Goal: Information Seeking & Learning: Check status

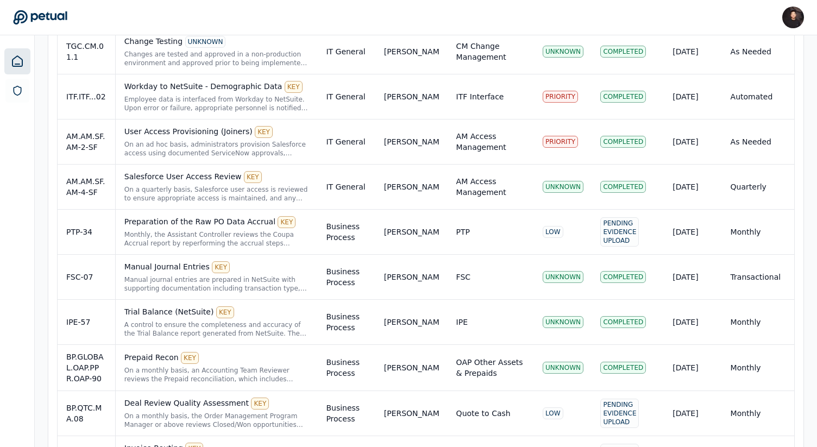
scroll to position [331, 0]
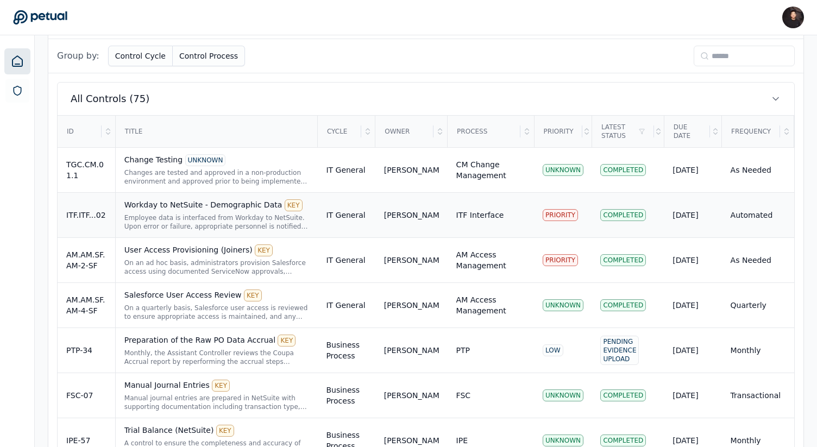
click at [259, 214] on div "Employee data is interfaced from Workday to NetSuite. Upon error or failure, ap…" at bounding box center [216, 221] width 185 height 17
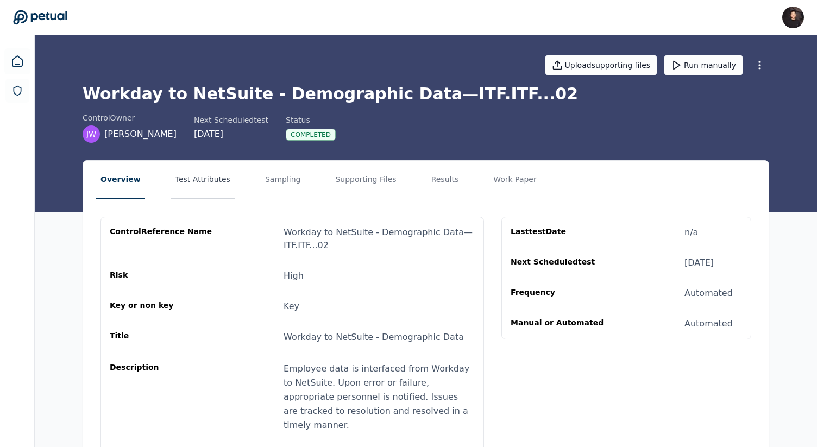
click at [204, 184] on button "Test Attributes" at bounding box center [203, 180] width 64 height 38
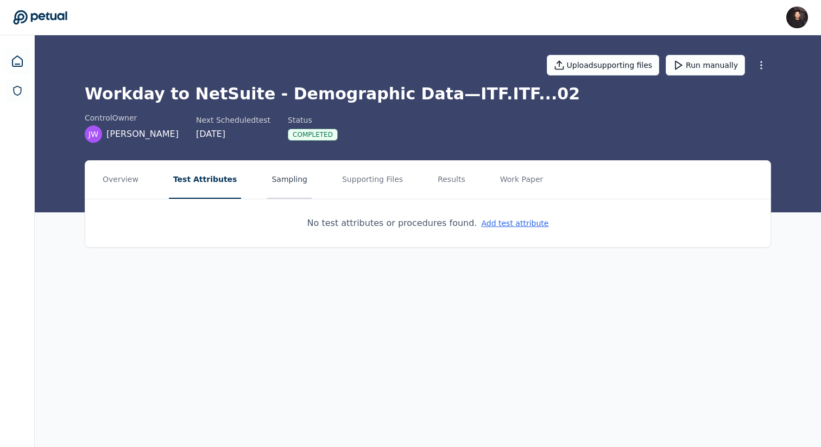
click at [274, 183] on button "Sampling" at bounding box center [289, 180] width 45 height 38
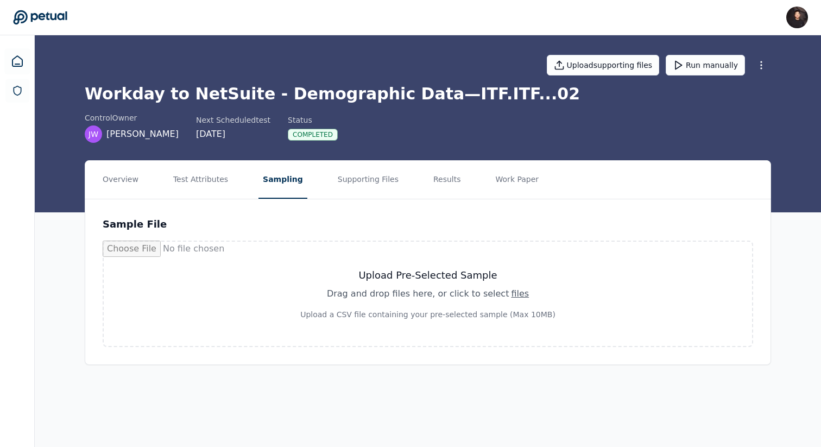
click at [408, 278] on h3 "Upload Pre-Selected Sample" at bounding box center [428, 275] width 596 height 15
type input "**********"
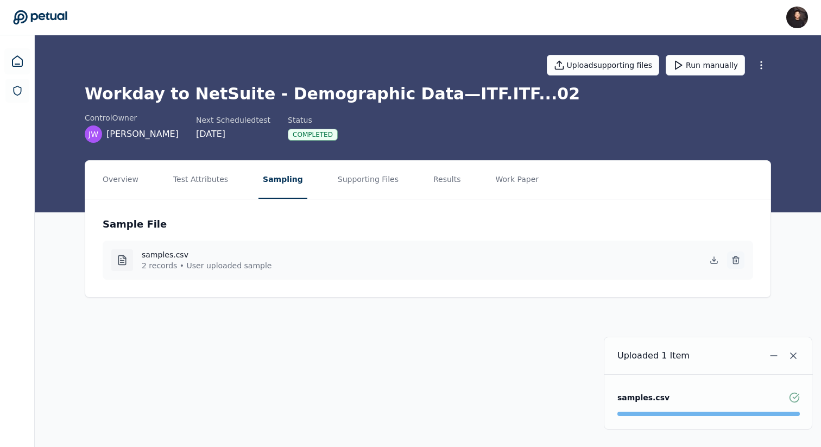
click at [734, 261] on icon at bounding box center [735, 260] width 9 height 9
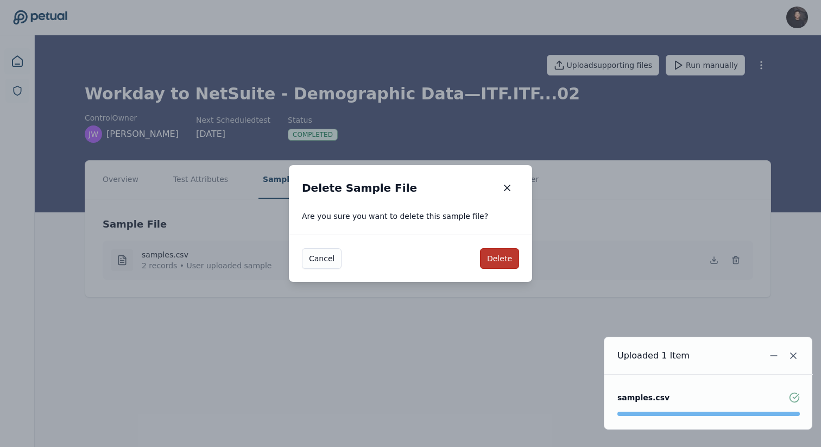
click at [490, 260] on button "Delete" at bounding box center [499, 258] width 39 height 21
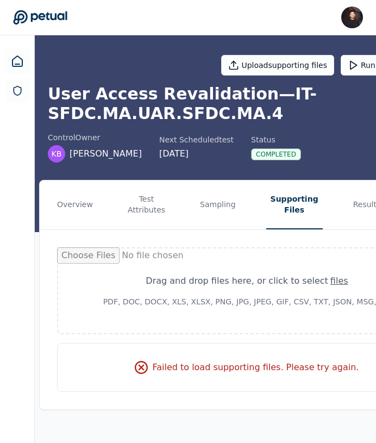
click at [236, 411] on div "Overview Test Attributes Sampling Supporting Files Results Work Paper Drag and …" at bounding box center [247, 303] width 424 height 247
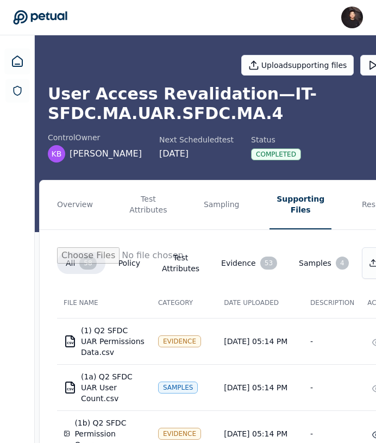
click at [50, 8] on div "James Lee james@petual.ai Sign out" at bounding box center [188, 18] width 350 height 22
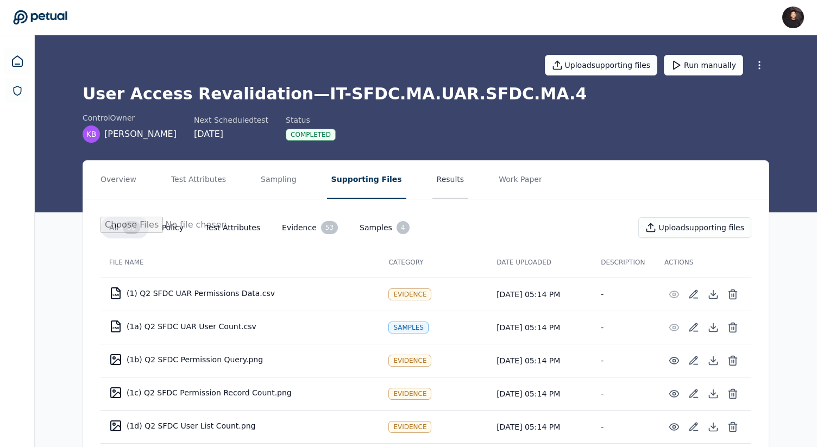
click at [432, 179] on button "Results" at bounding box center [450, 180] width 36 height 38
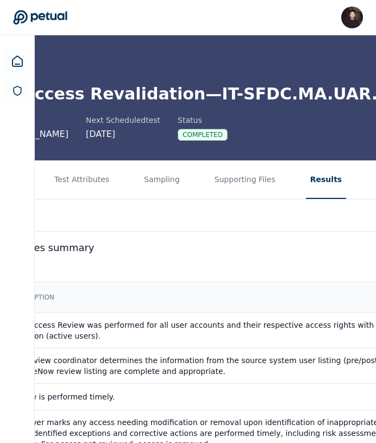
scroll to position [0, 74]
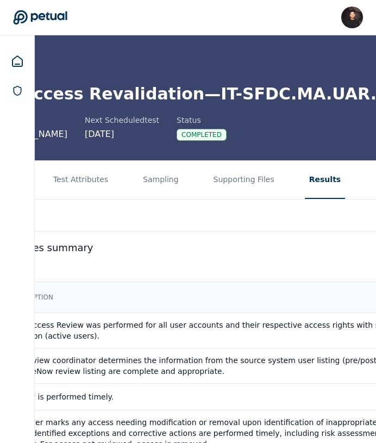
click at [43, 14] on icon at bounding box center [40, 17] width 54 height 14
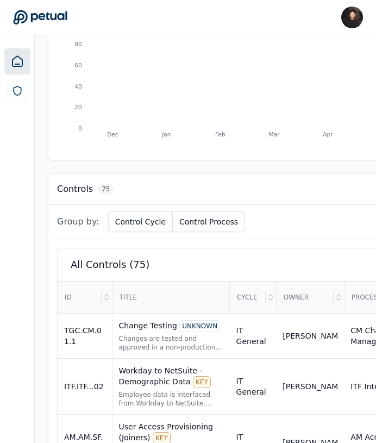
scroll to position [536, 0]
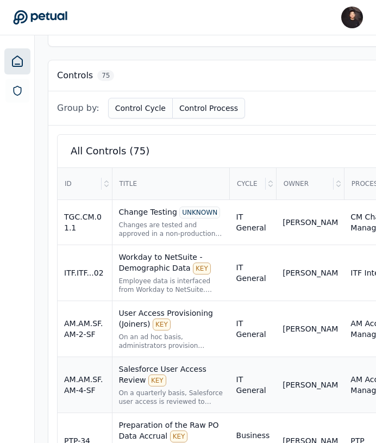
click at [187, 379] on td "Salesforce User Access Review KEY On a quarterly basis, Salesforce user access …" at bounding box center [171, 385] width 118 height 56
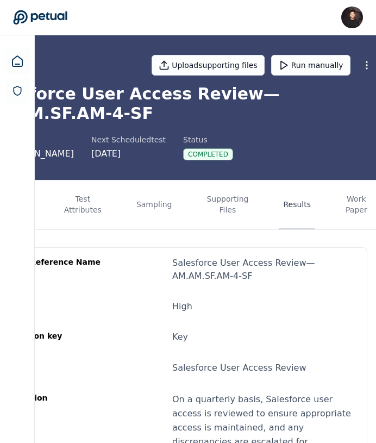
click at [279, 199] on button "Results" at bounding box center [297, 204] width 36 height 49
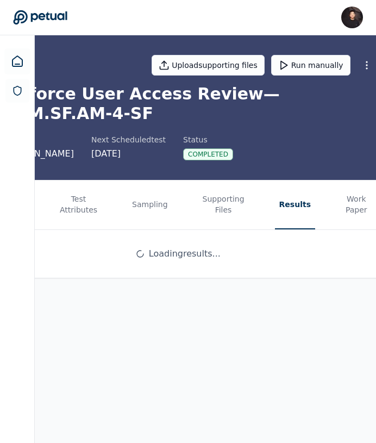
scroll to position [0, 67]
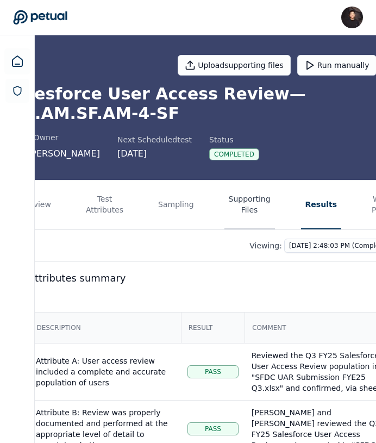
scroll to position [0, 67]
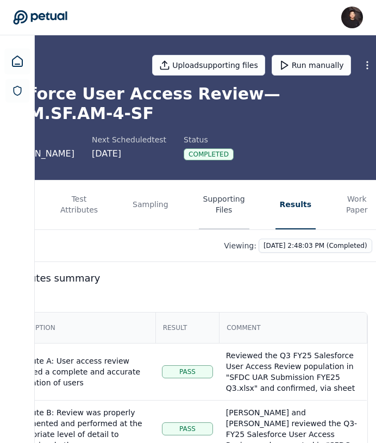
click at [213, 205] on button "Supporting Files" at bounding box center [224, 204] width 50 height 49
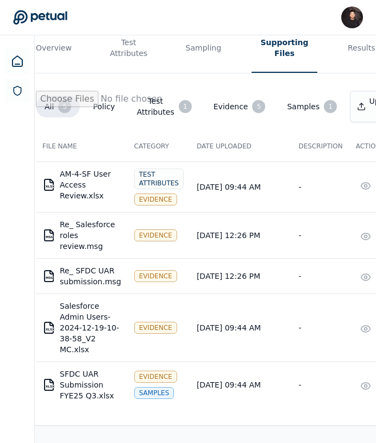
scroll to position [0, 21]
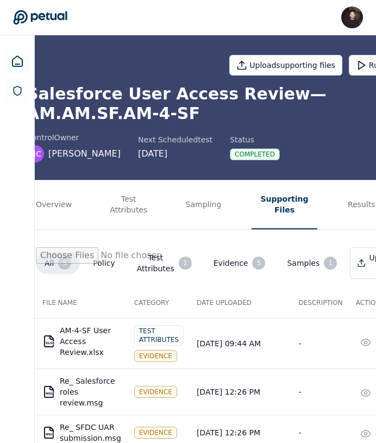
click at [36, 14] on icon at bounding box center [40, 17] width 54 height 14
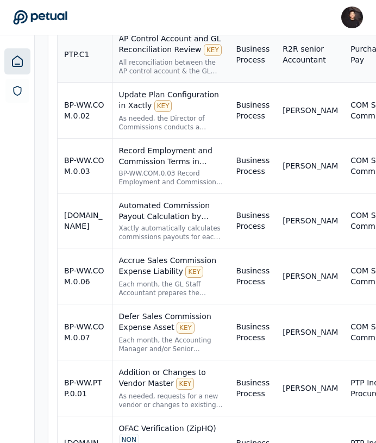
scroll to position [2217, 0]
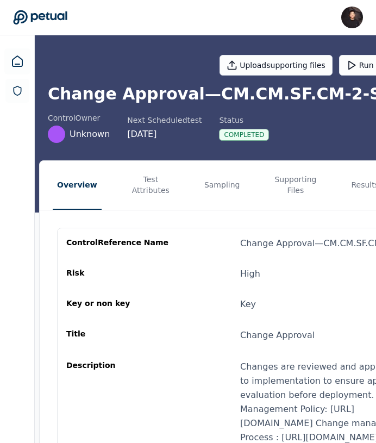
scroll to position [25, 0]
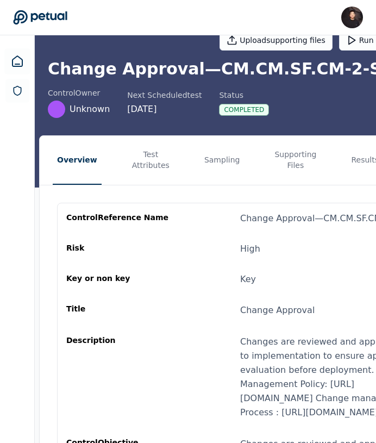
click at [331, 161] on nav "Overview Test Attributes Sampling Supporting Files Results Work Paper" at bounding box center [246, 160] width 413 height 49
click at [350, 159] on button "Results" at bounding box center [364, 160] width 36 height 49
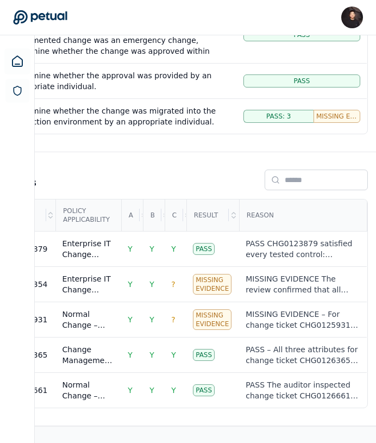
scroll to position [0, 67]
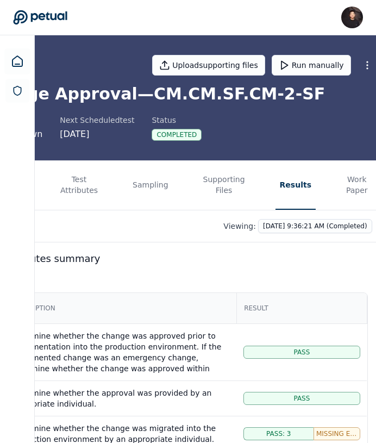
click at [57, 22] on icon at bounding box center [40, 17] width 54 height 15
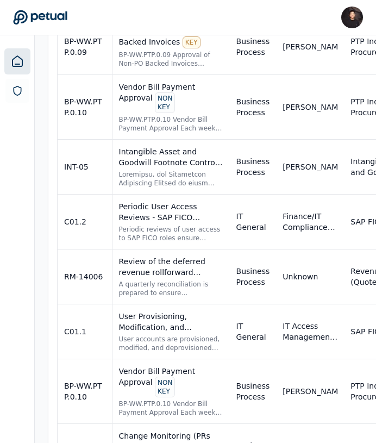
scroll to position [3026, 0]
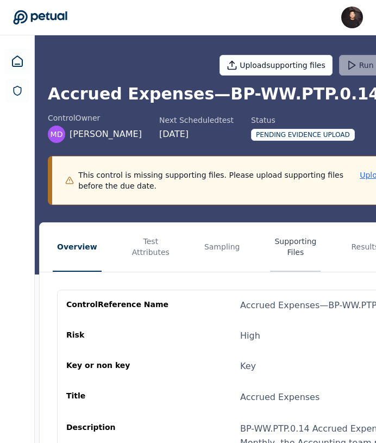
scroll to position [0, 1]
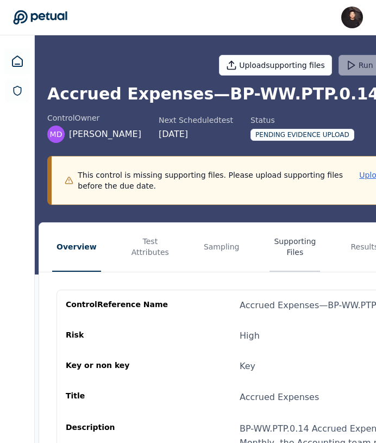
click at [269, 242] on button "Supporting Files" at bounding box center [294, 247] width 50 height 49
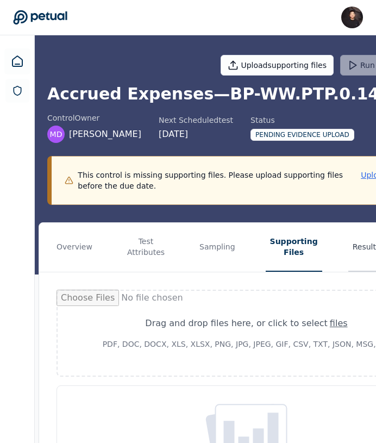
click at [348, 234] on button "Results" at bounding box center [366, 247] width 36 height 49
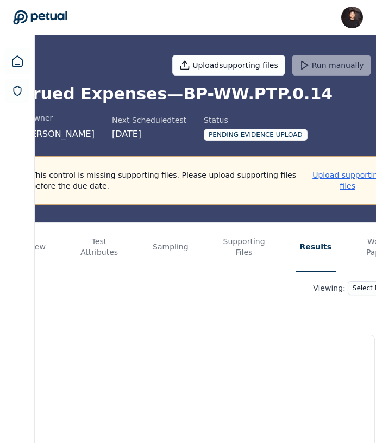
scroll to position [0, 67]
